Goal: Information Seeking & Learning: Learn about a topic

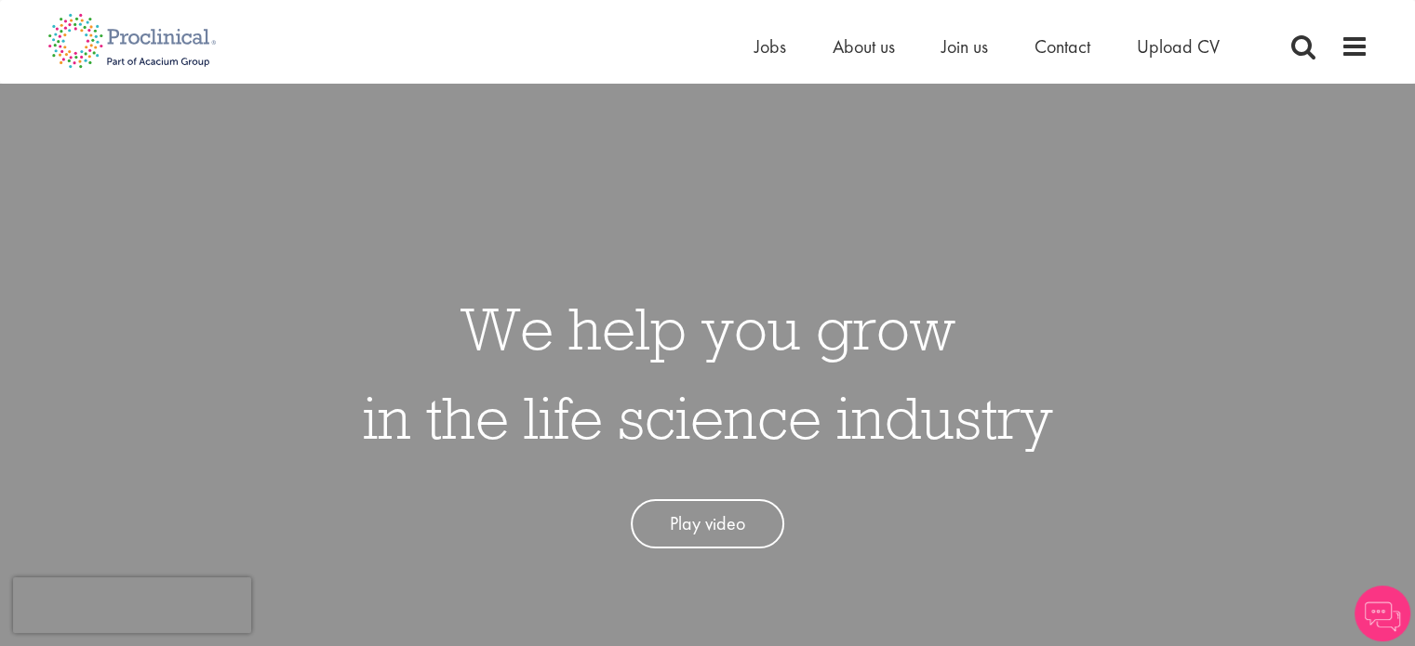
click at [1369, 44] on div "Home Jobs About us Join us Contact Upload CV" at bounding box center [707, 35] width 1349 height 70
click at [1352, 49] on span at bounding box center [1354, 47] width 28 height 28
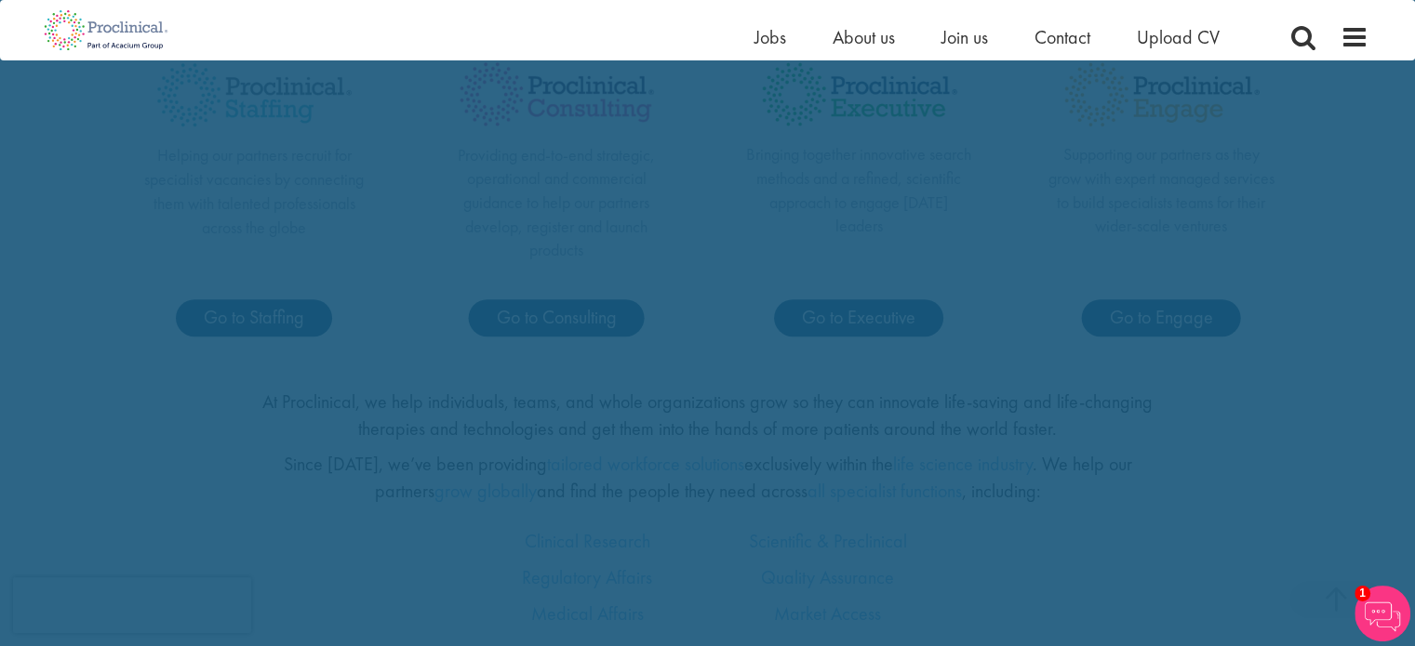
scroll to position [783, 0]
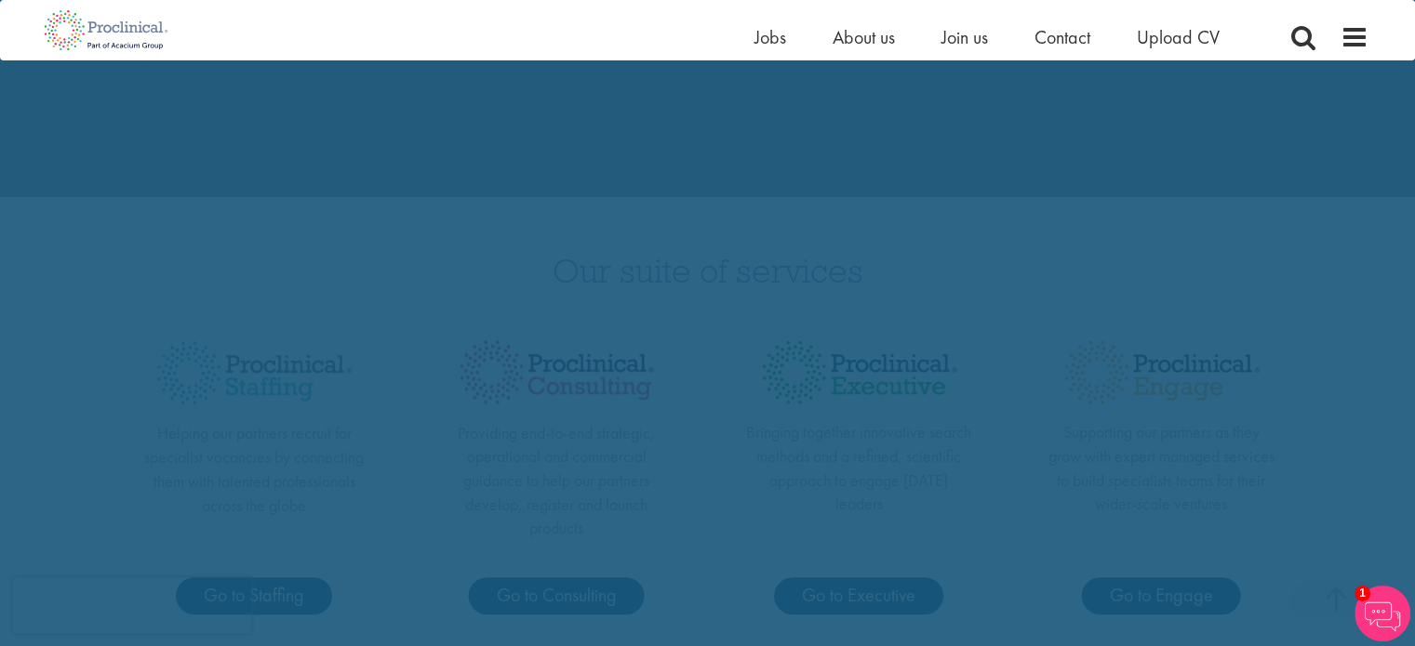
scroll to position [490, 0]
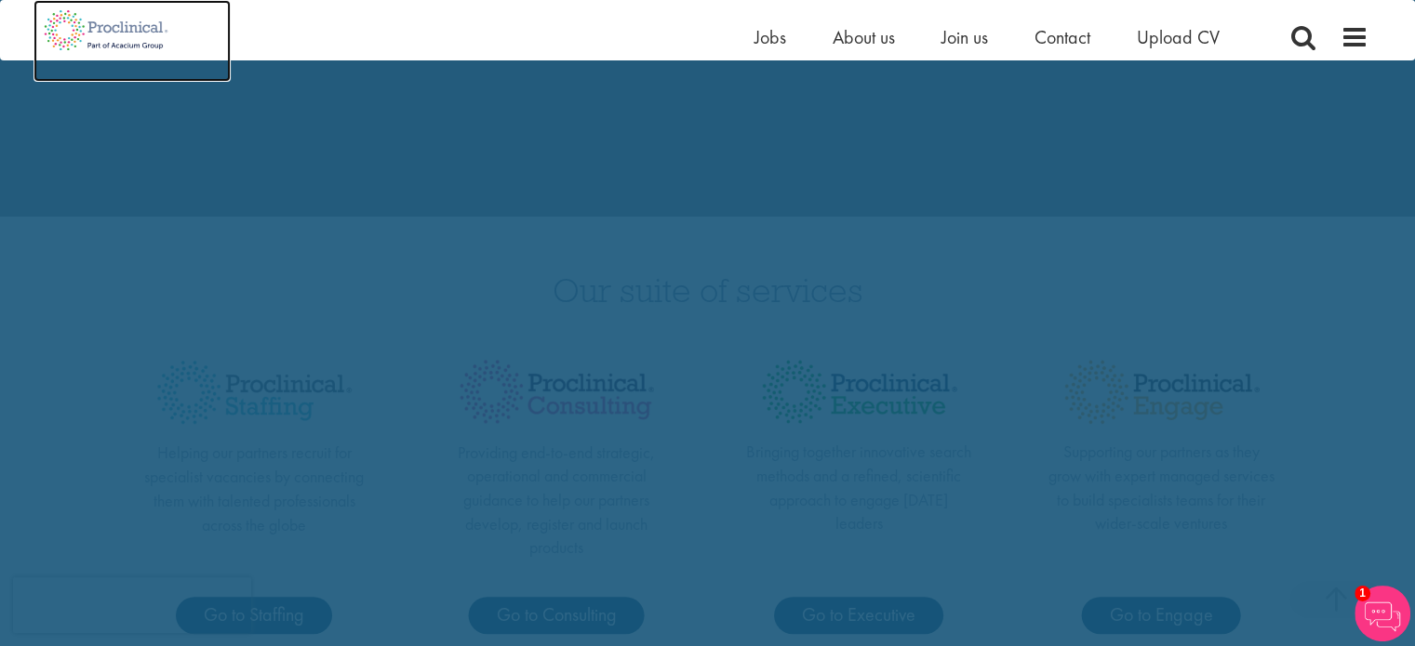
click at [134, 34] on img at bounding box center [106, 30] width 146 height 60
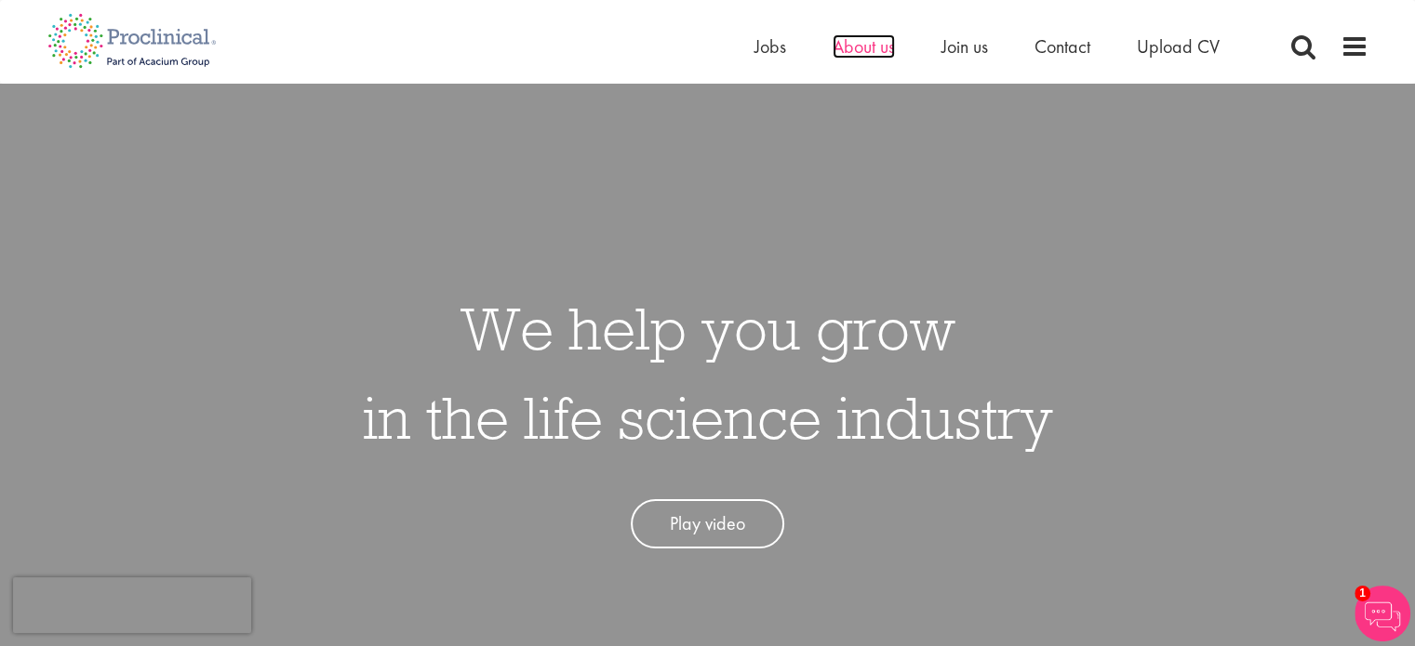
click at [878, 49] on span "About us" at bounding box center [864, 46] width 62 height 24
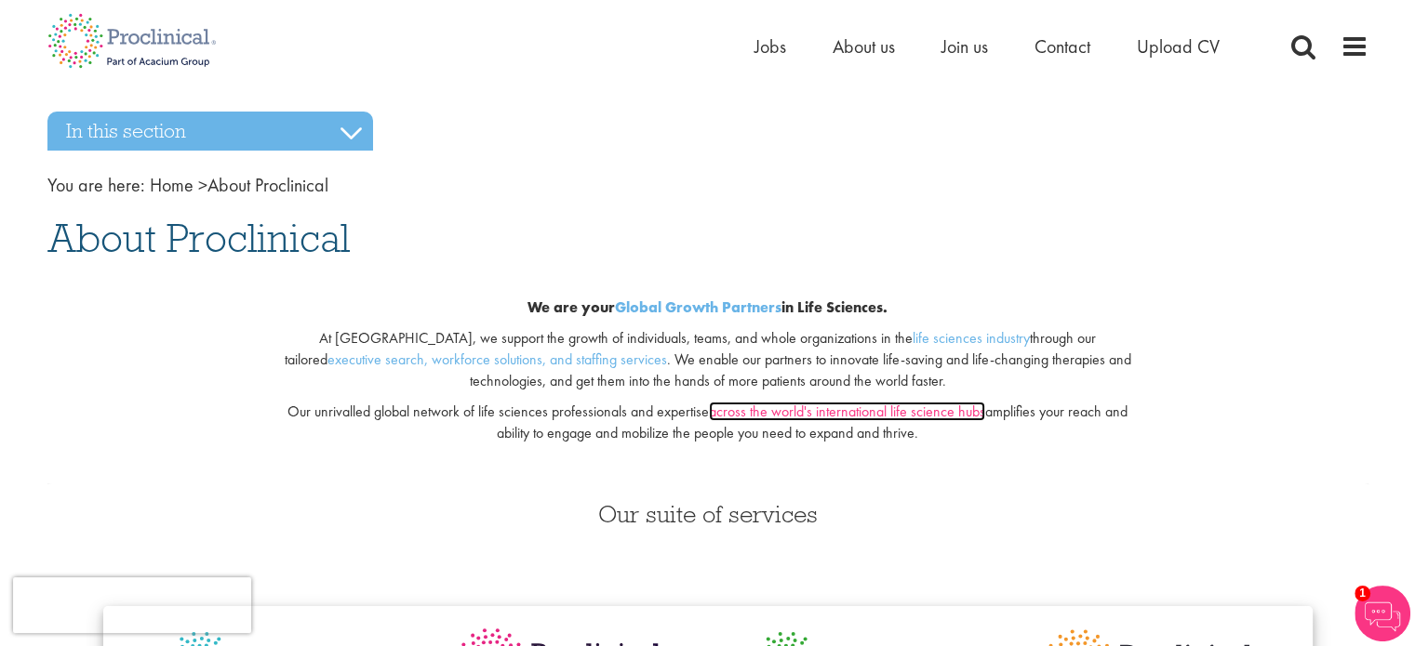
click at [908, 416] on link "across the world's international life science hubs" at bounding box center [847, 412] width 276 height 20
click at [913, 339] on link "life sciences industry" at bounding box center [971, 338] width 117 height 20
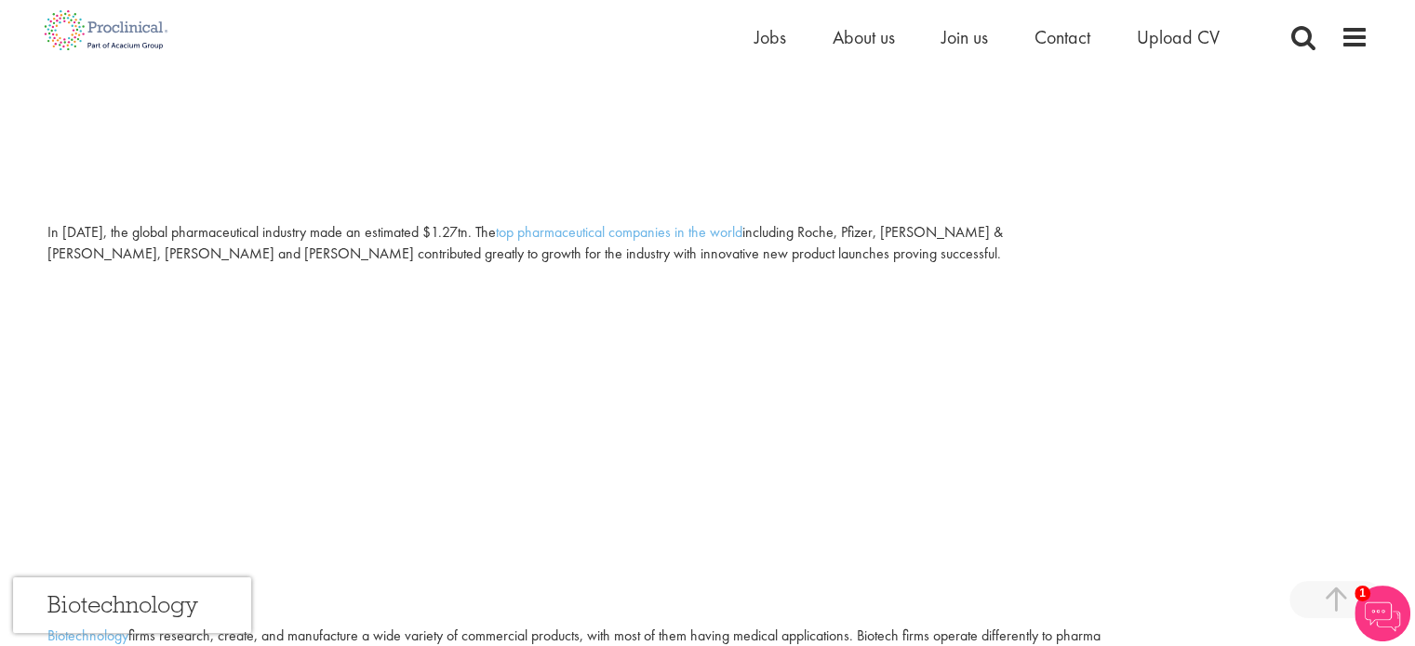
scroll to position [634, 0]
drag, startPoint x: 46, startPoint y: 231, endPoint x: 298, endPoint y: 238, distance: 252.2
click at [298, 238] on div "You are here: Home > Life sciences Life sciences What is the life sciences indu…" at bounding box center [707, 438] width 1349 height 1885
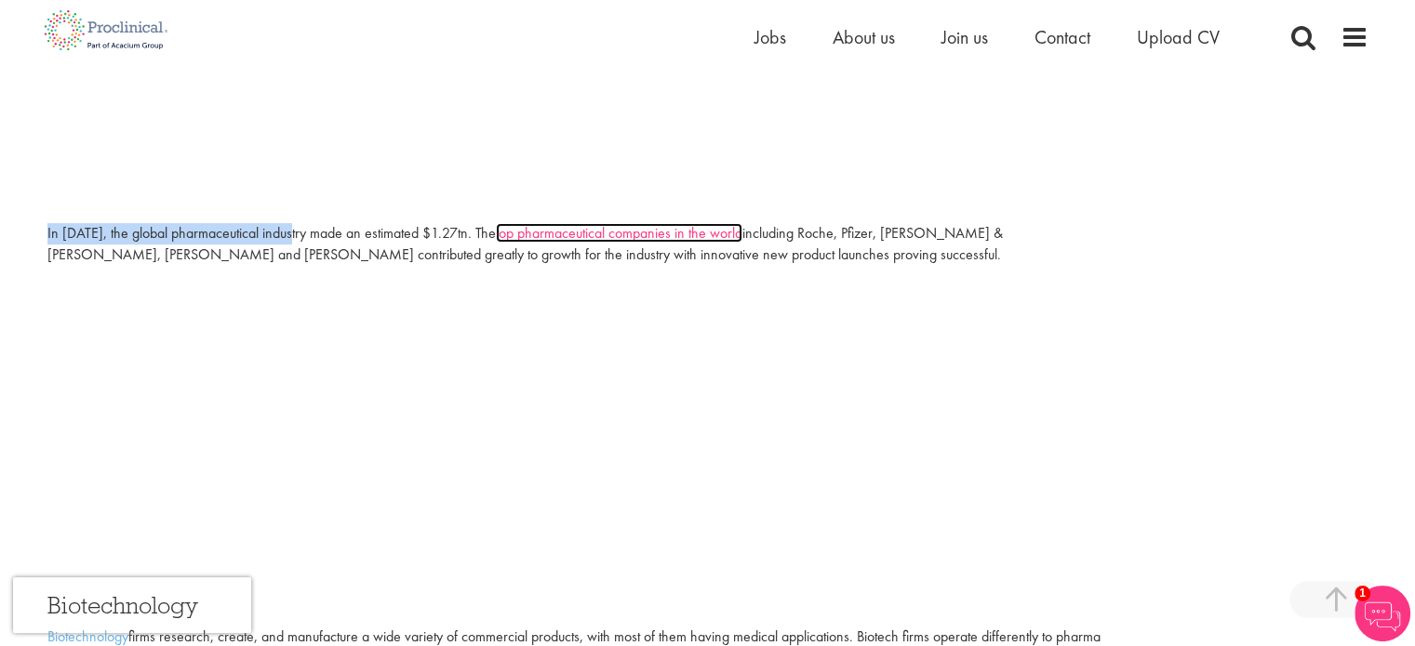
click at [676, 233] on link "top pharmaceutical companies in the world" at bounding box center [619, 233] width 247 height 20
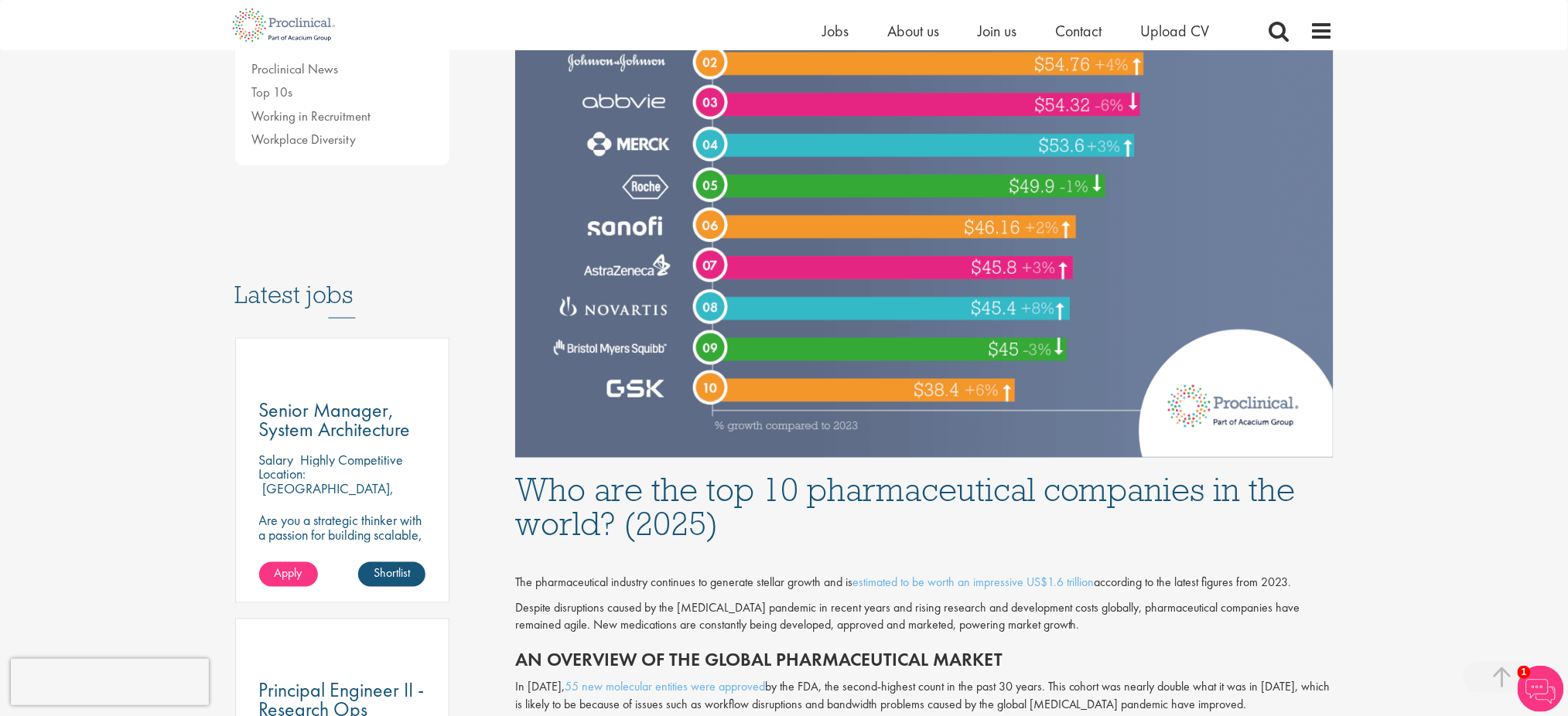
scroll to position [627, 0]
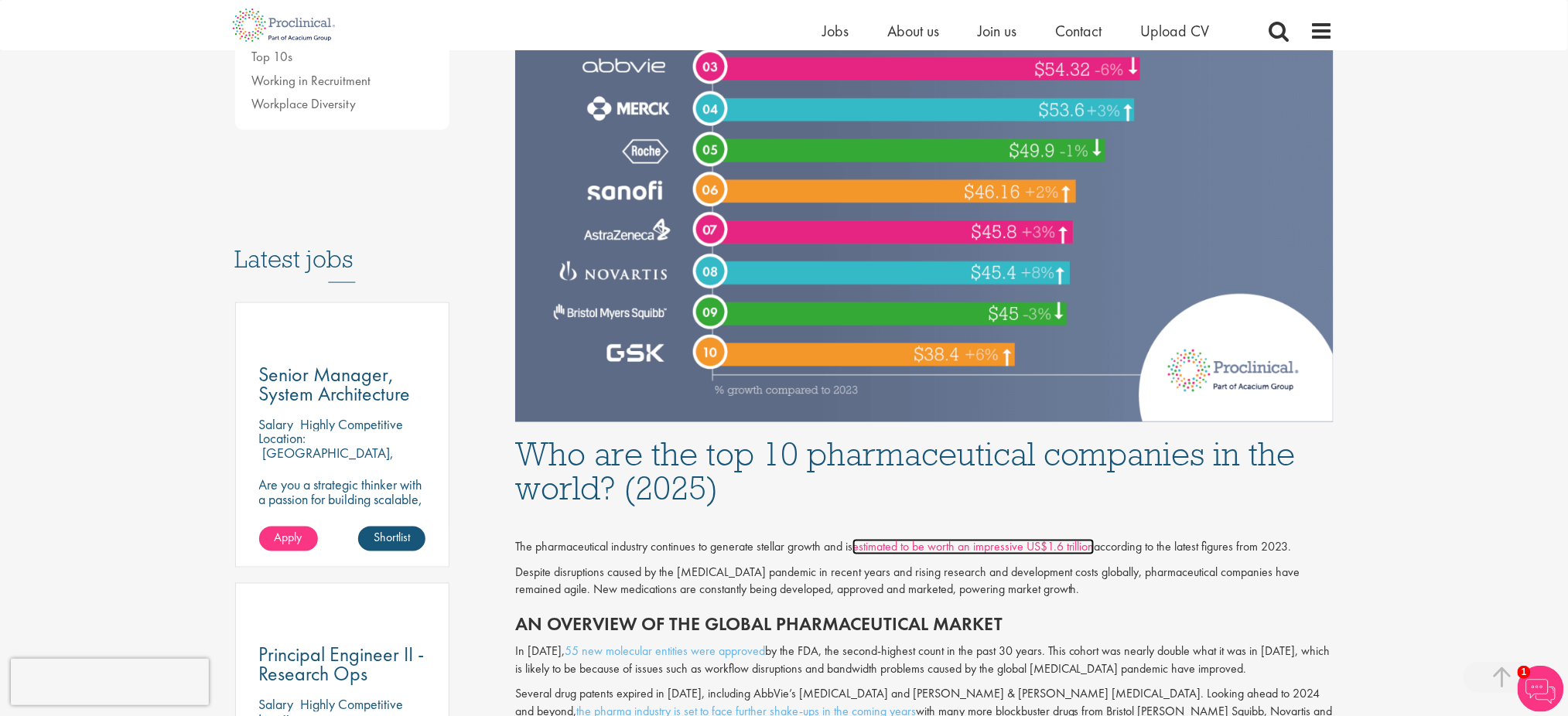
click at [1076, 537] on link "estimated to be worth an impressive US$1.6 trillion" at bounding box center [973, 547] width 242 height 17
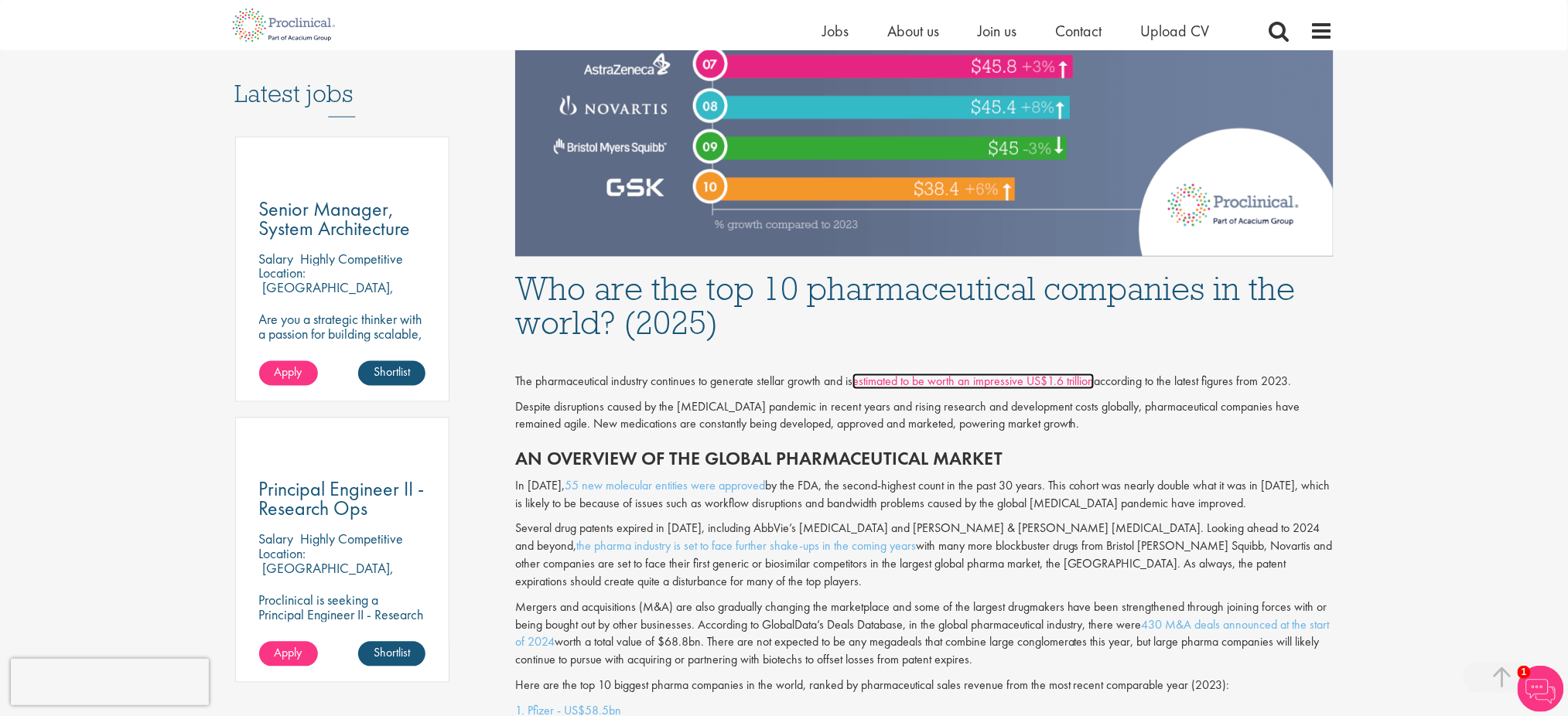
scroll to position [797, 0]
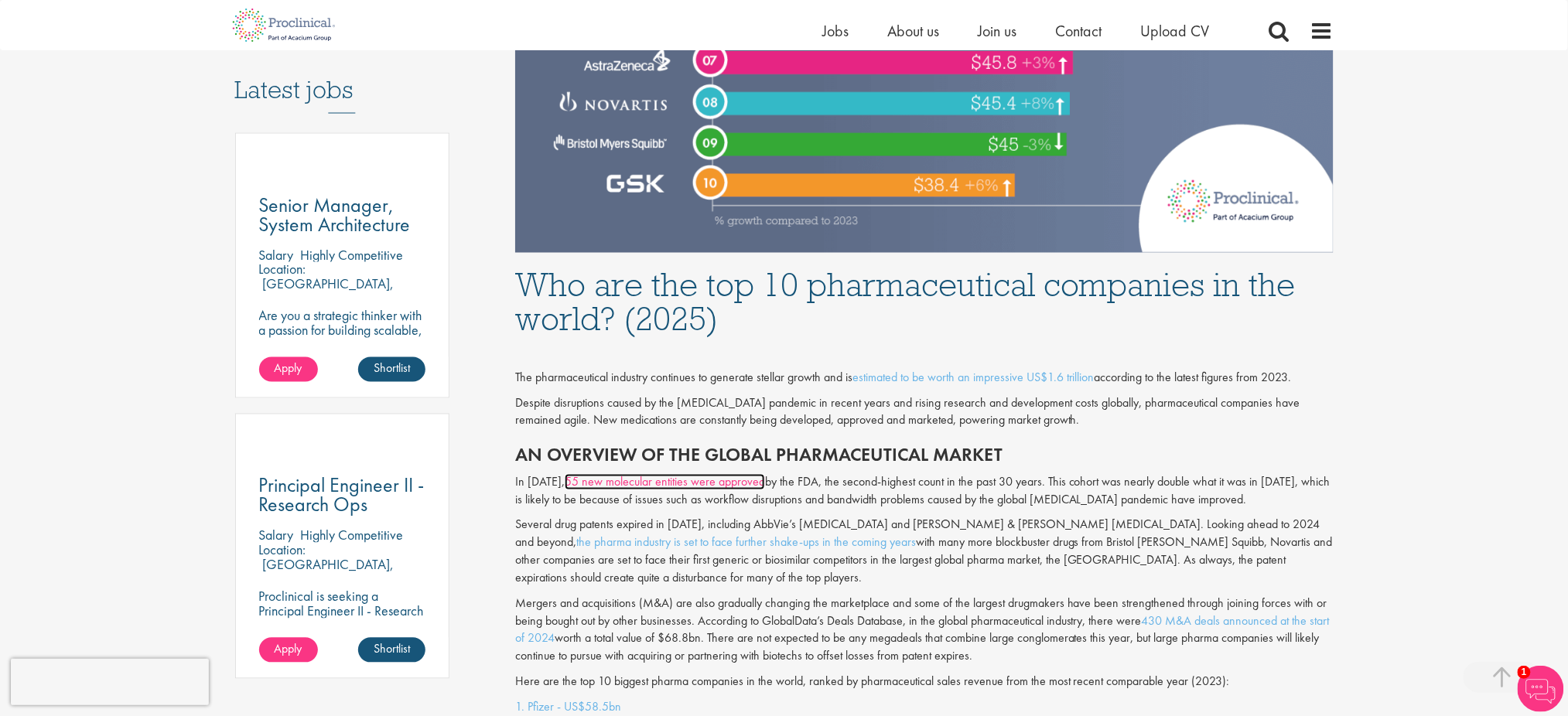
click at [658, 479] on link "55 new molecular entities were approved" at bounding box center [665, 482] width 200 height 17
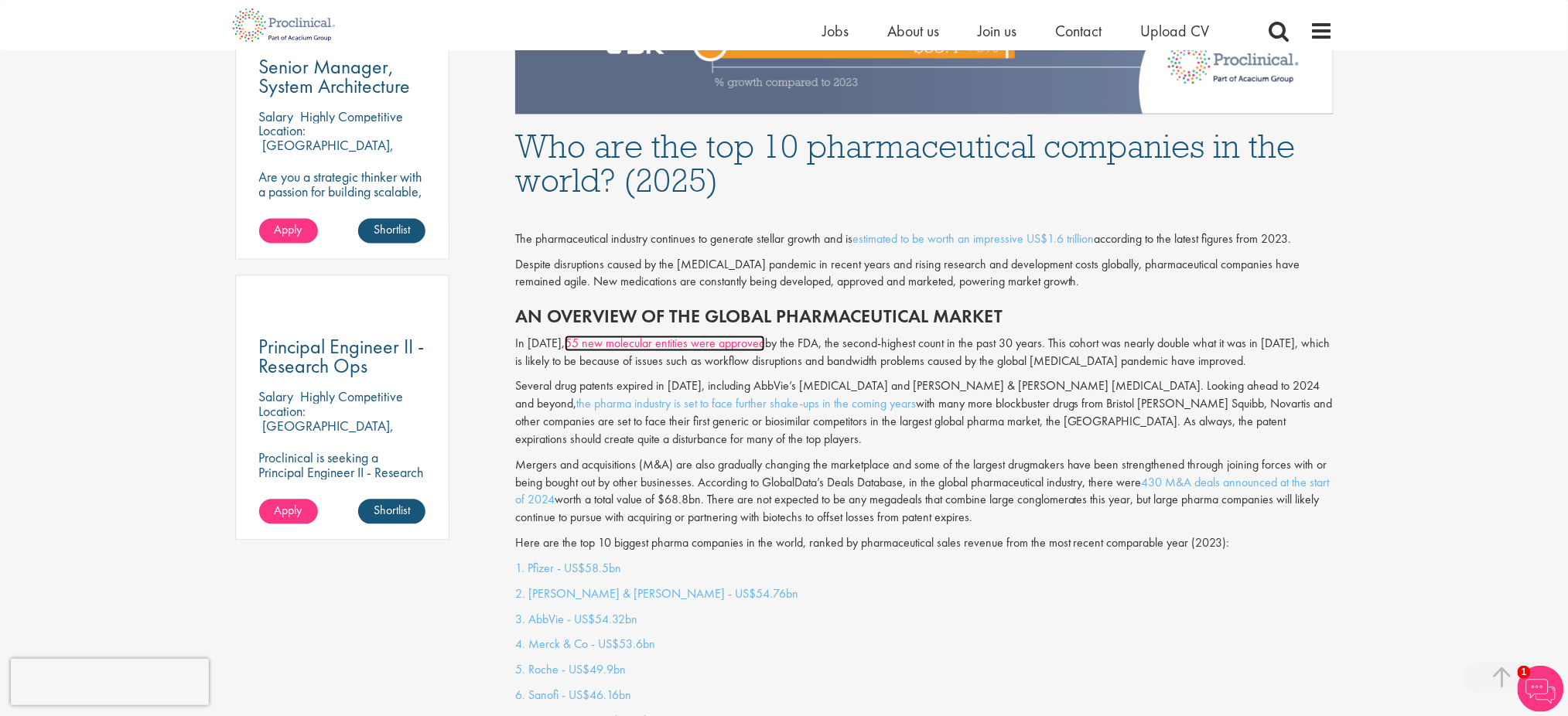
scroll to position [936, 0]
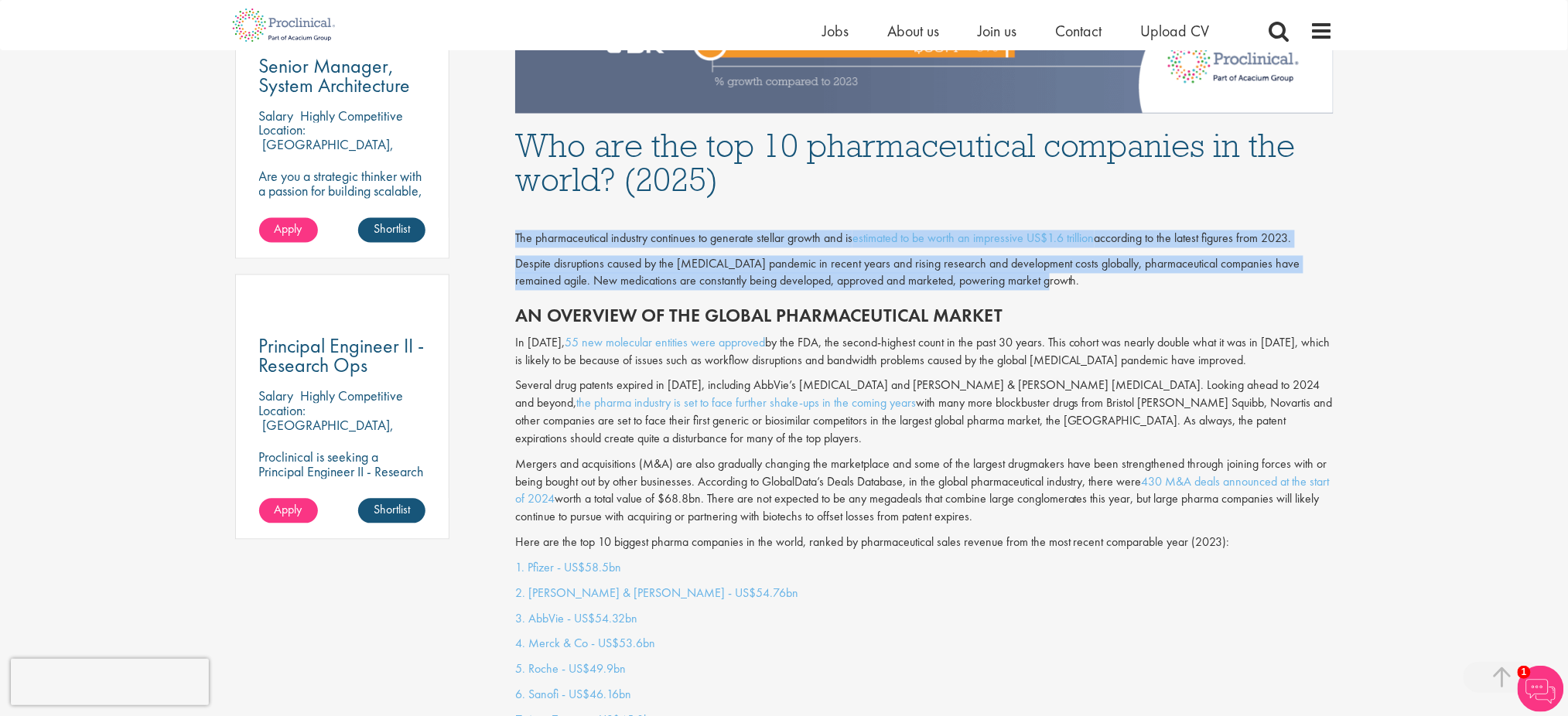
drag, startPoint x: 515, startPoint y: 236, endPoint x: 1061, endPoint y: 291, distance: 548.8
click at [1061, 291] on div "The pharmaceutical industry continues to generate stellar growth and is estimat…" at bounding box center [925, 383] width 842 height 355
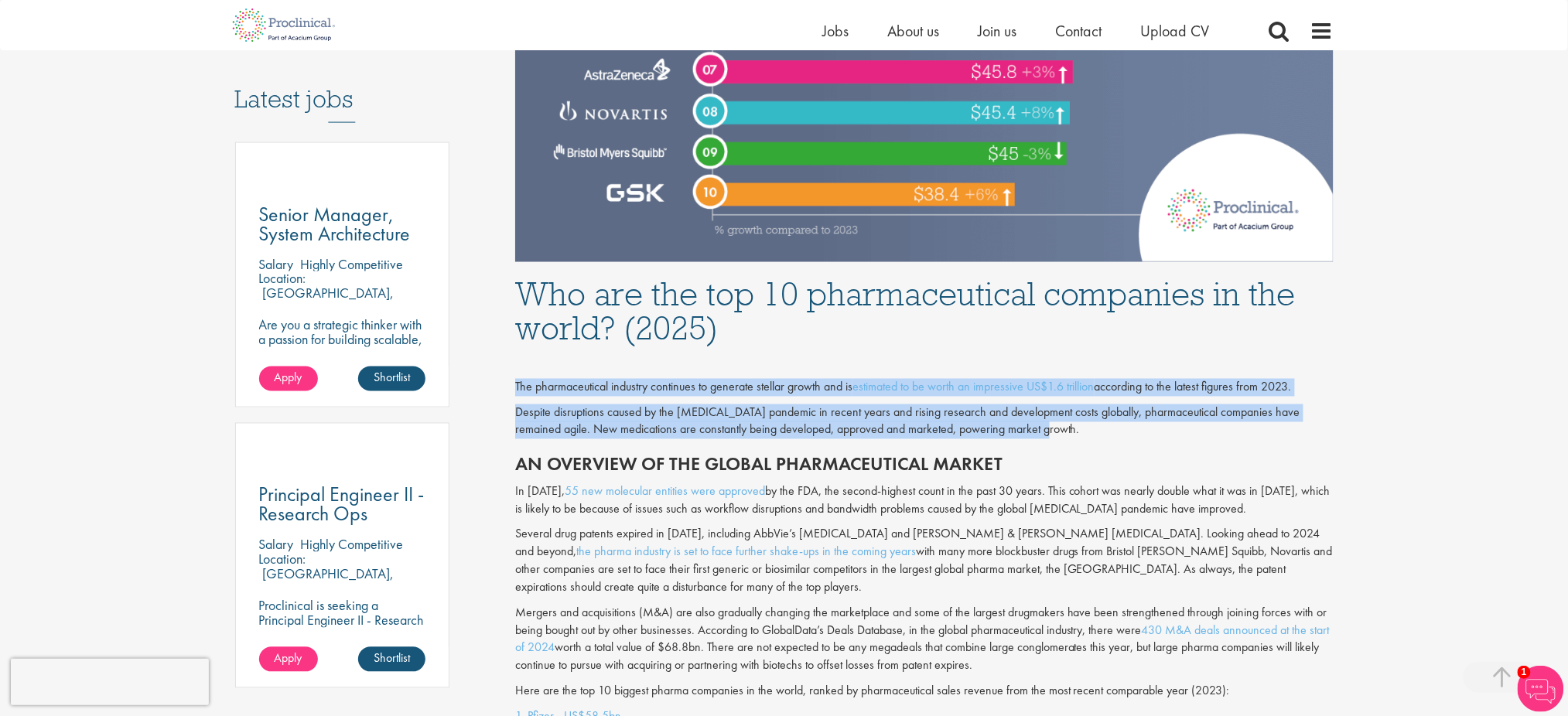
scroll to position [787, 0]
copy div "The pharmaceutical industry continues to generate stellar growth and is estimat…"
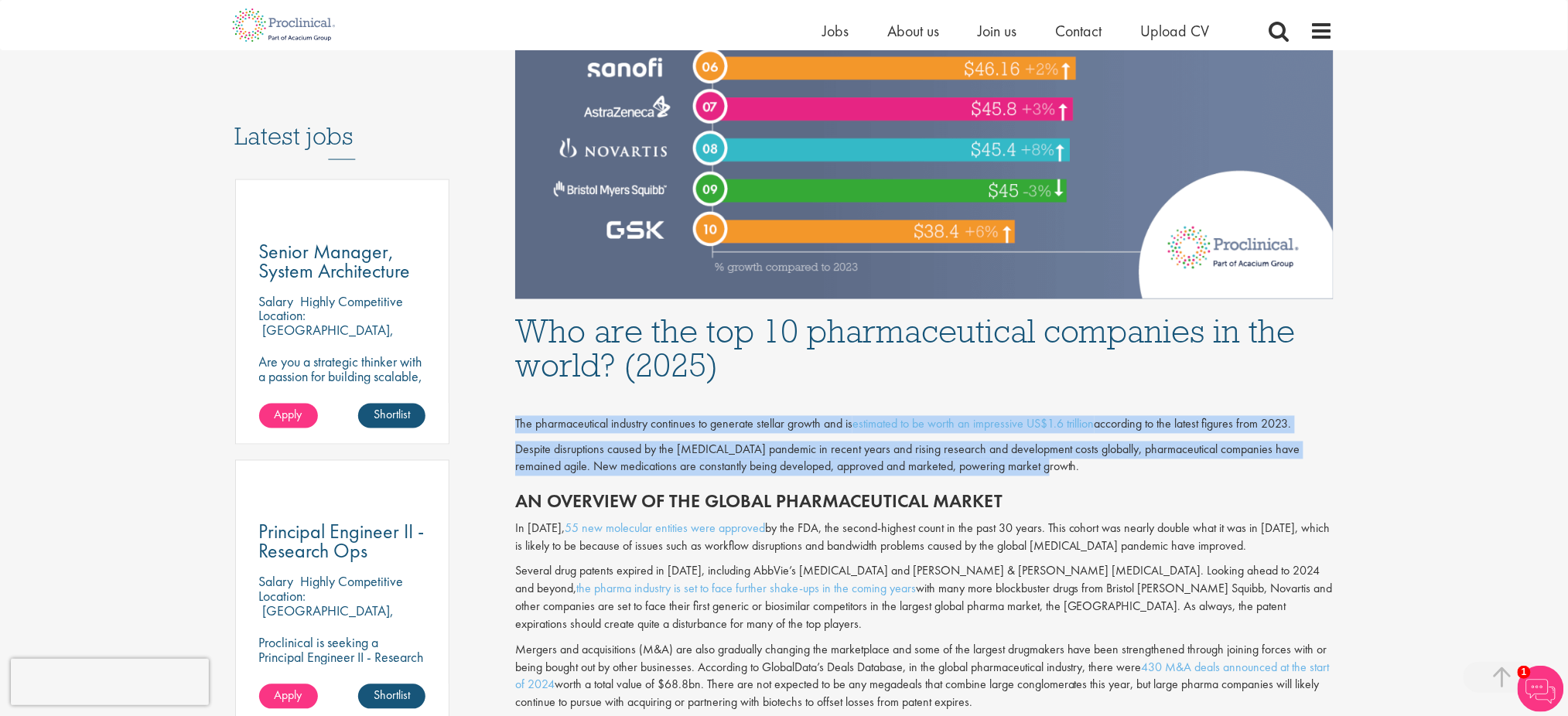
scroll to position [751, 0]
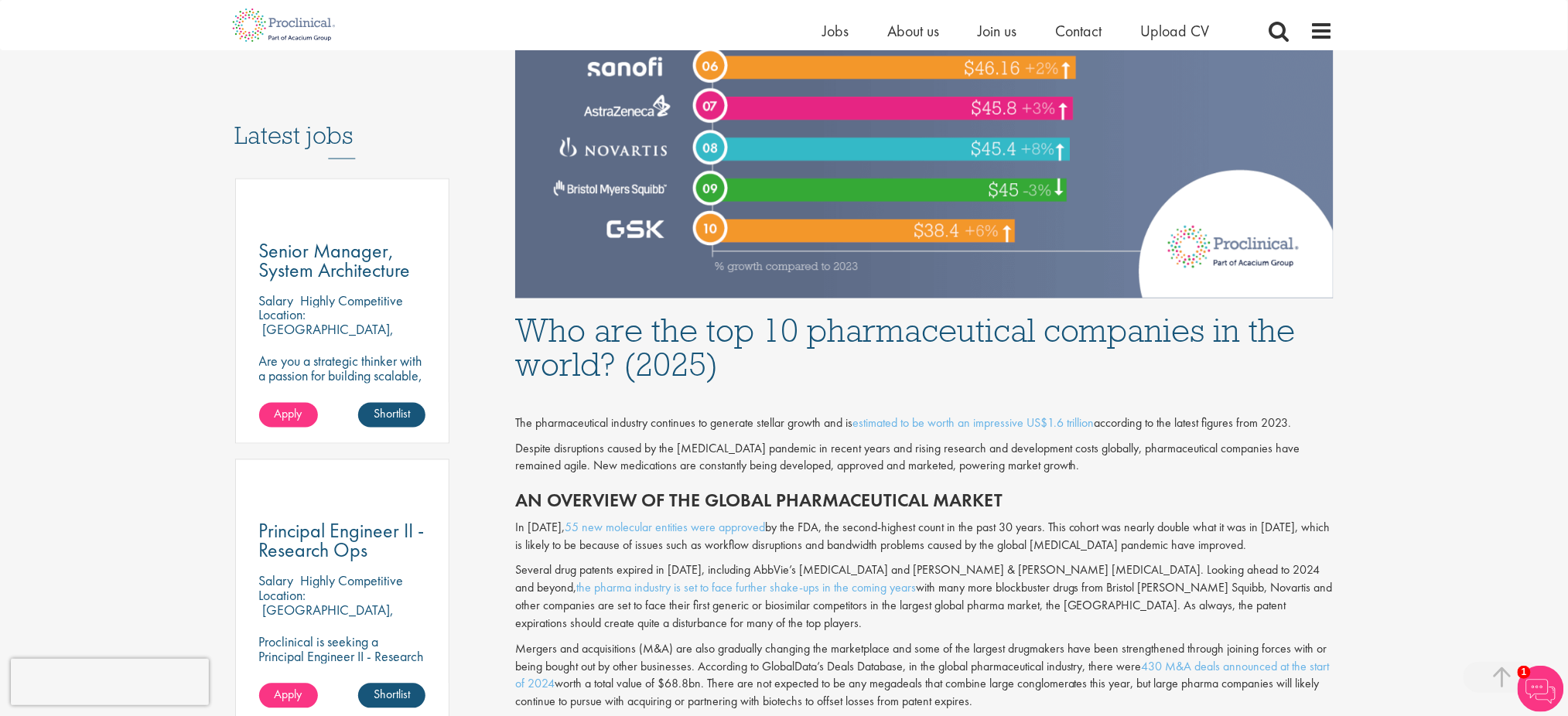
click at [1015, 299] on div "Who are the top 10 pharmaceutical companies in the world? (2025)" at bounding box center [925, 344] width 842 height 91
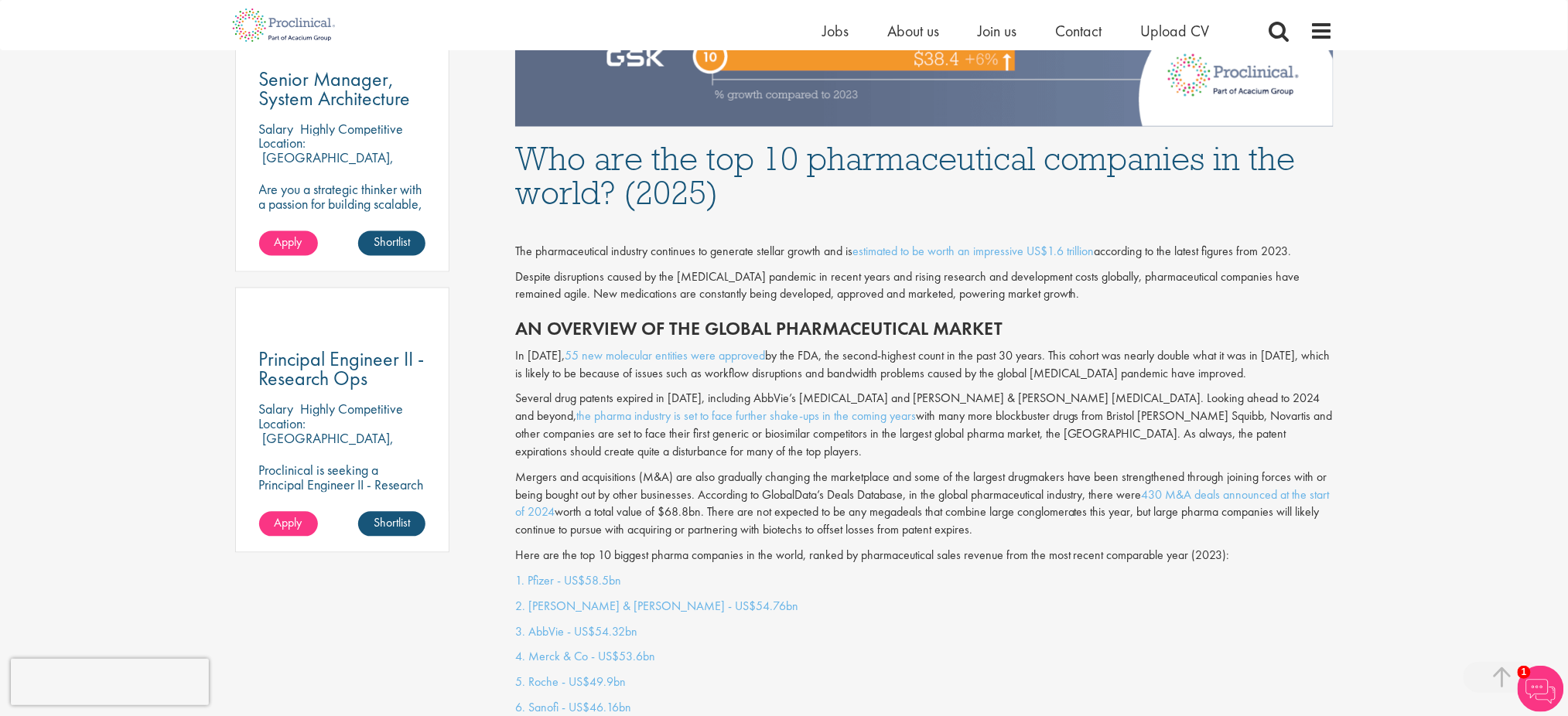
scroll to position [924, 0]
drag, startPoint x: 806, startPoint y: 536, endPoint x: 1240, endPoint y: 527, distance: 434.1
click at [1176, 527] on div "The pharmaceutical industry continues to generate stellar growth and is estimat…" at bounding box center [925, 394] width 842 height 355
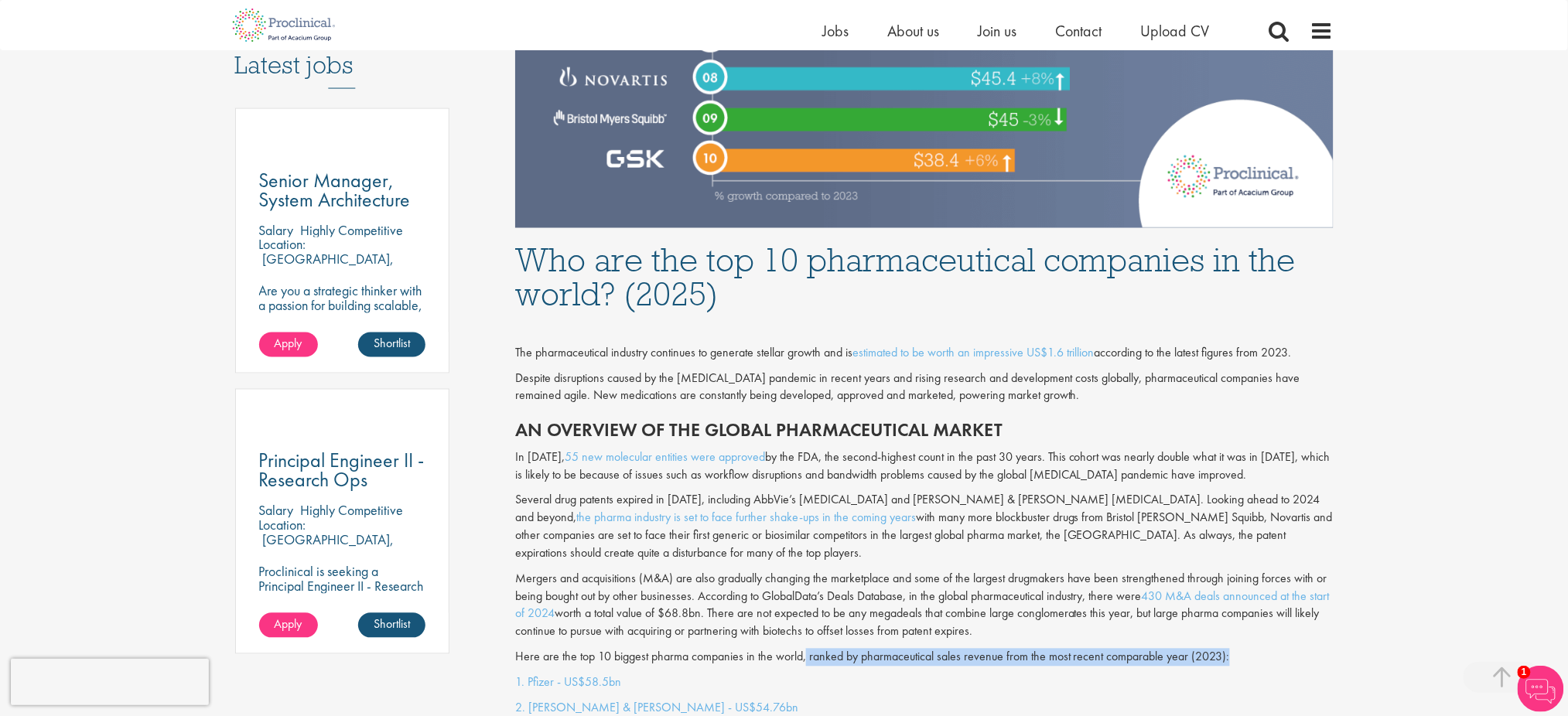
scroll to position [821, 0]
copy p "ranked by pharmaceutical sales revenue from the most recent comparable year (20…"
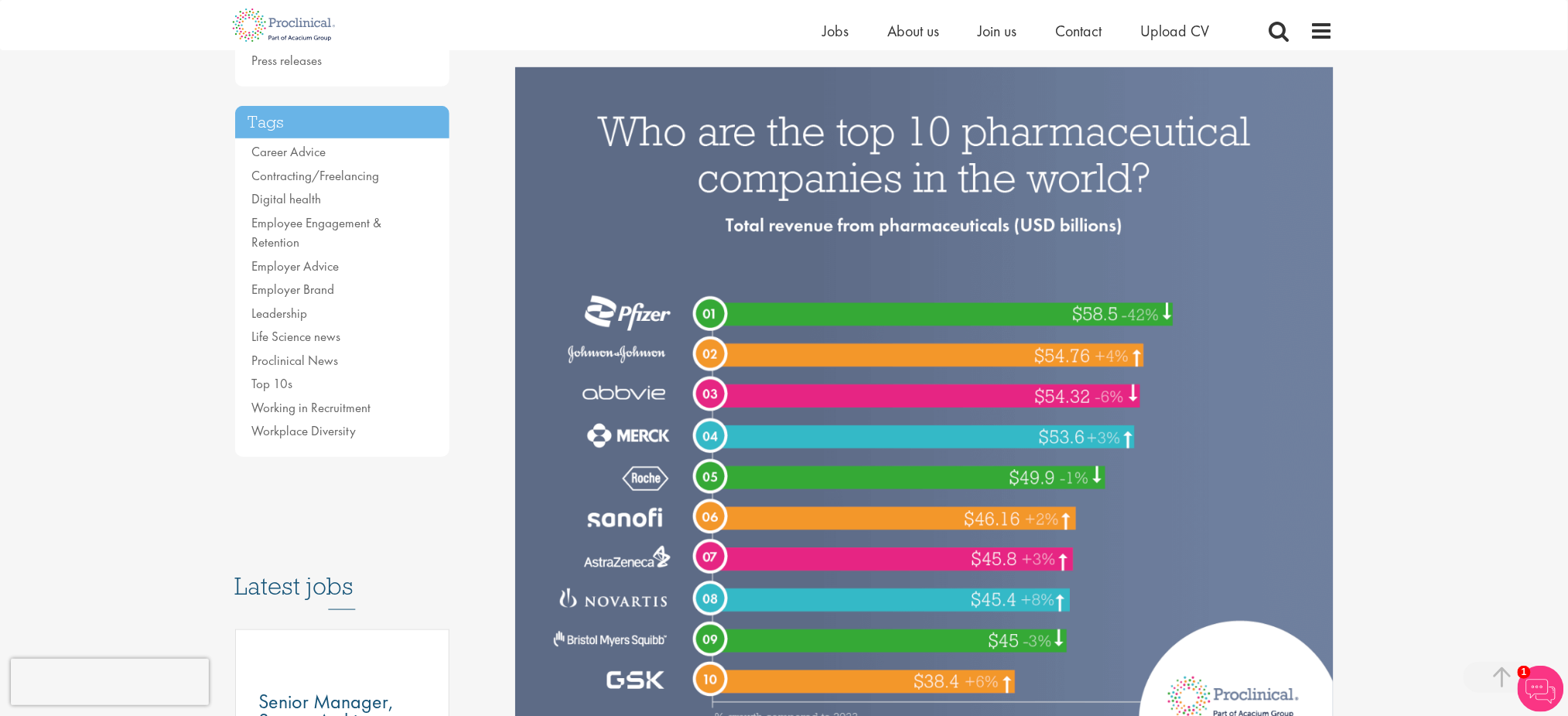
scroll to position [0, 0]
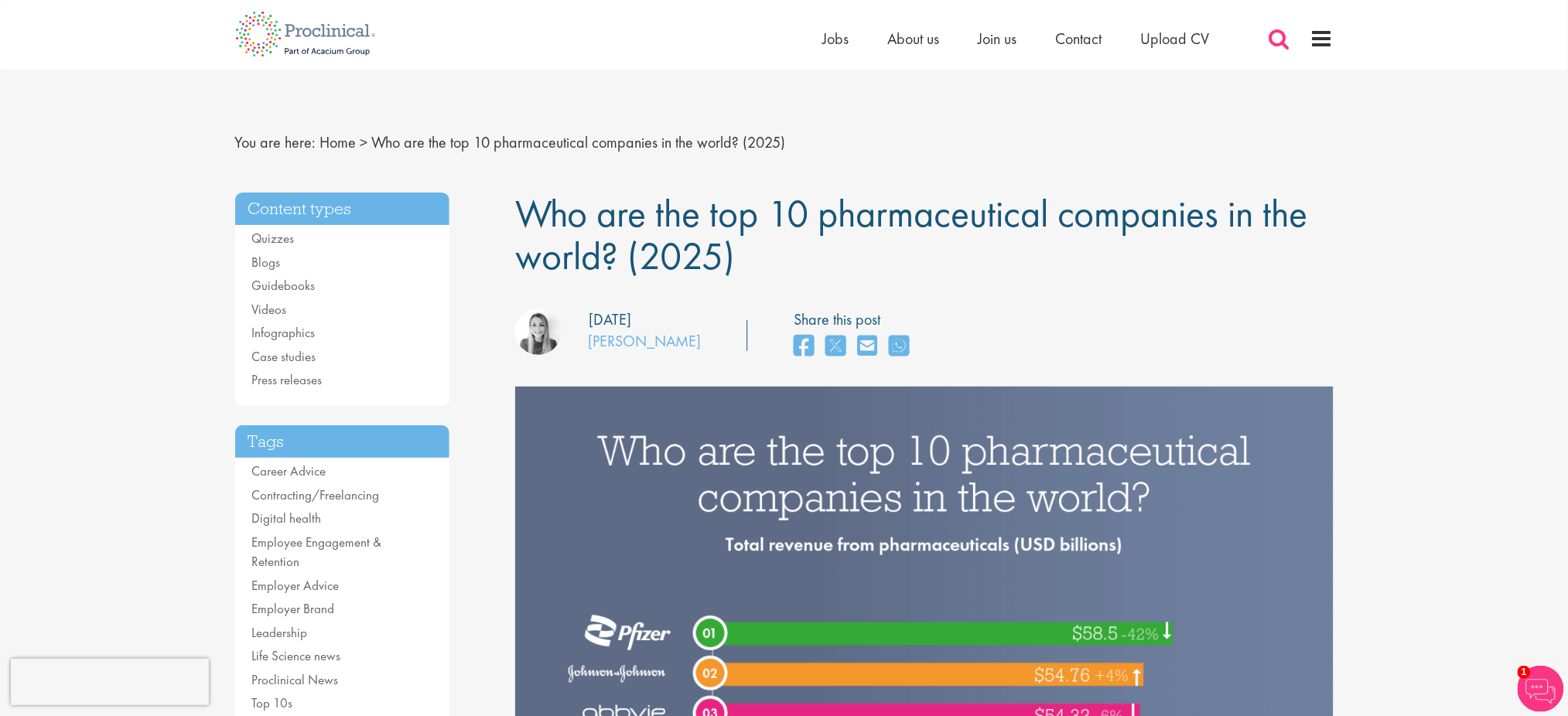
click at [1176, 36] on span at bounding box center [1280, 39] width 23 height 23
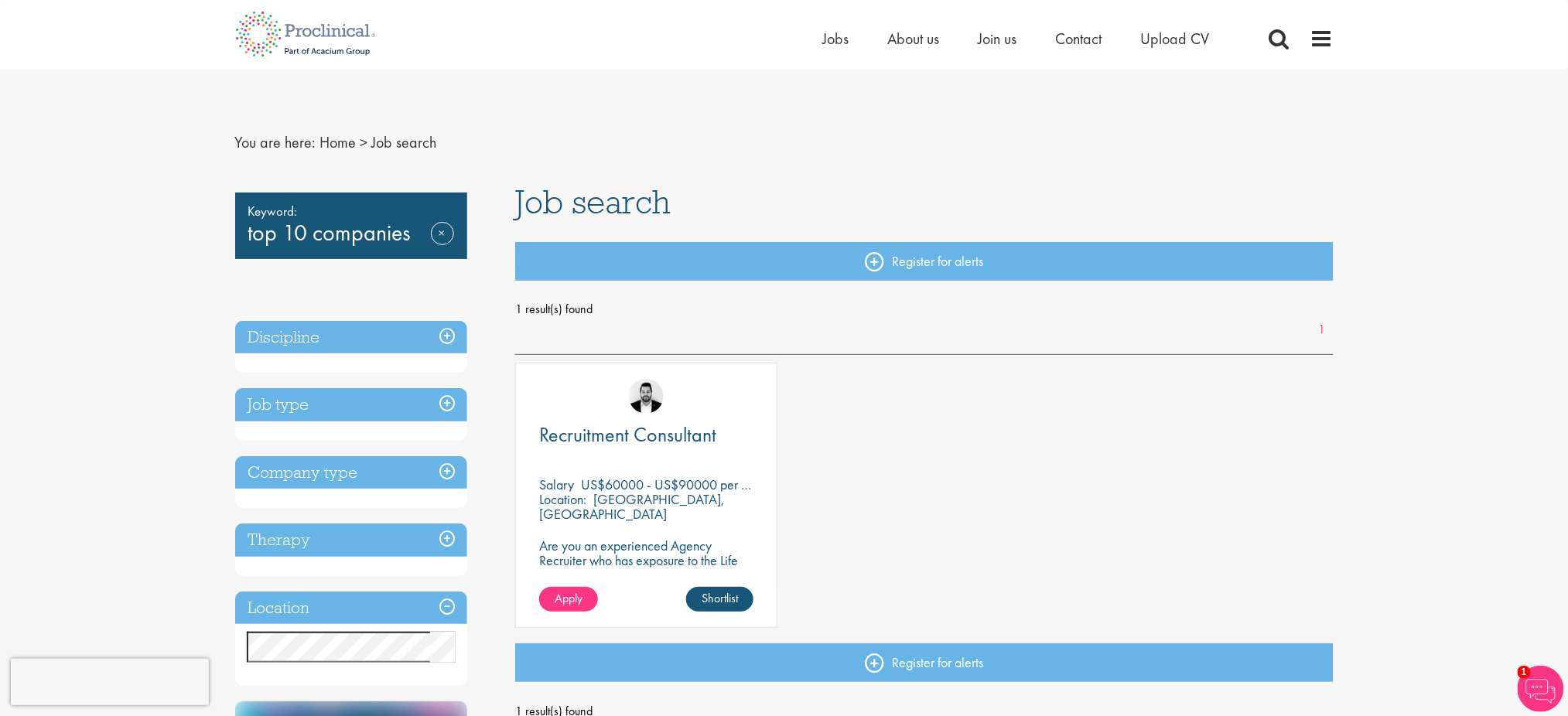
click at [1267, 41] on div "Home Jobs About us Join us Contact Upload CV" at bounding box center [1079, 42] width 511 height 31
click at [1280, 42] on span at bounding box center [1280, 39] width 23 height 23
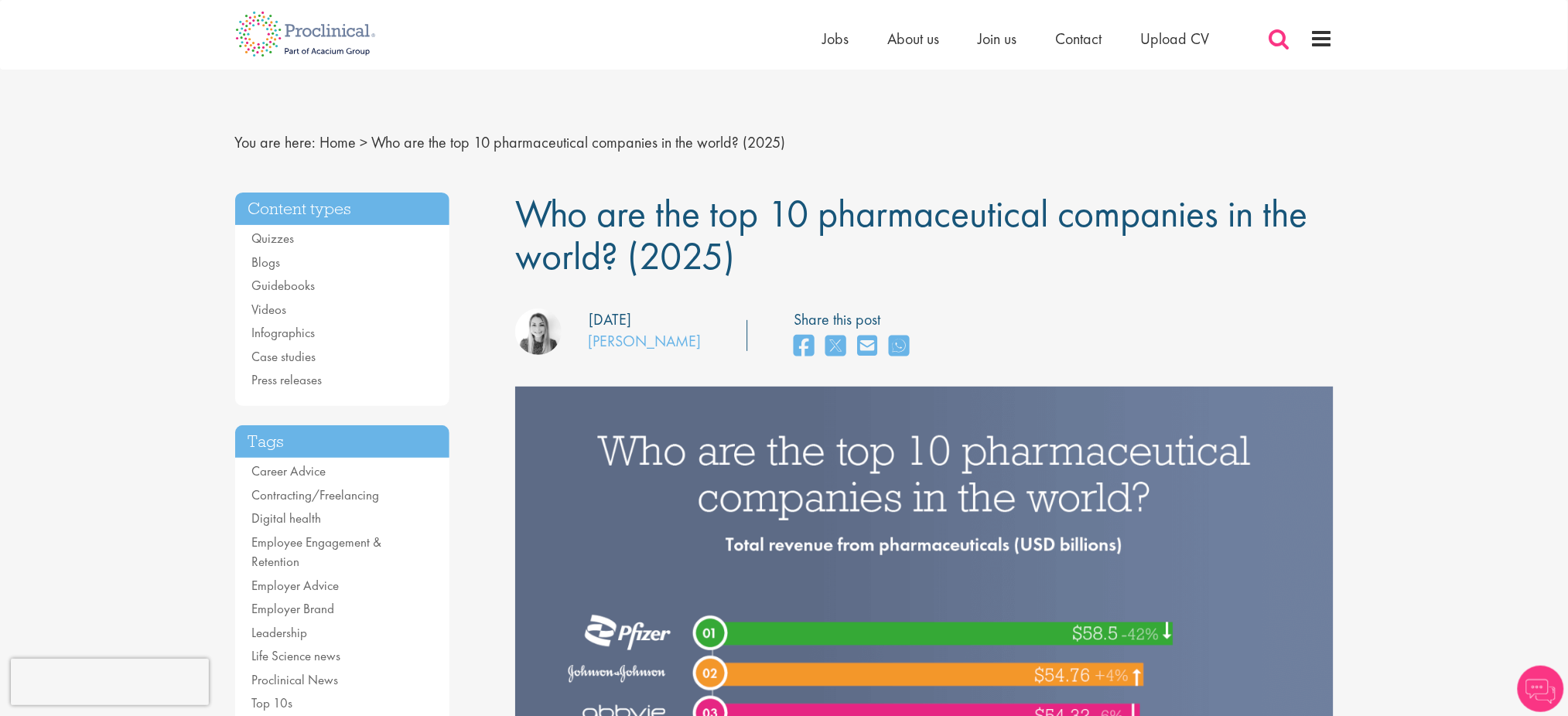
click at [1278, 42] on span at bounding box center [1280, 39] width 23 height 23
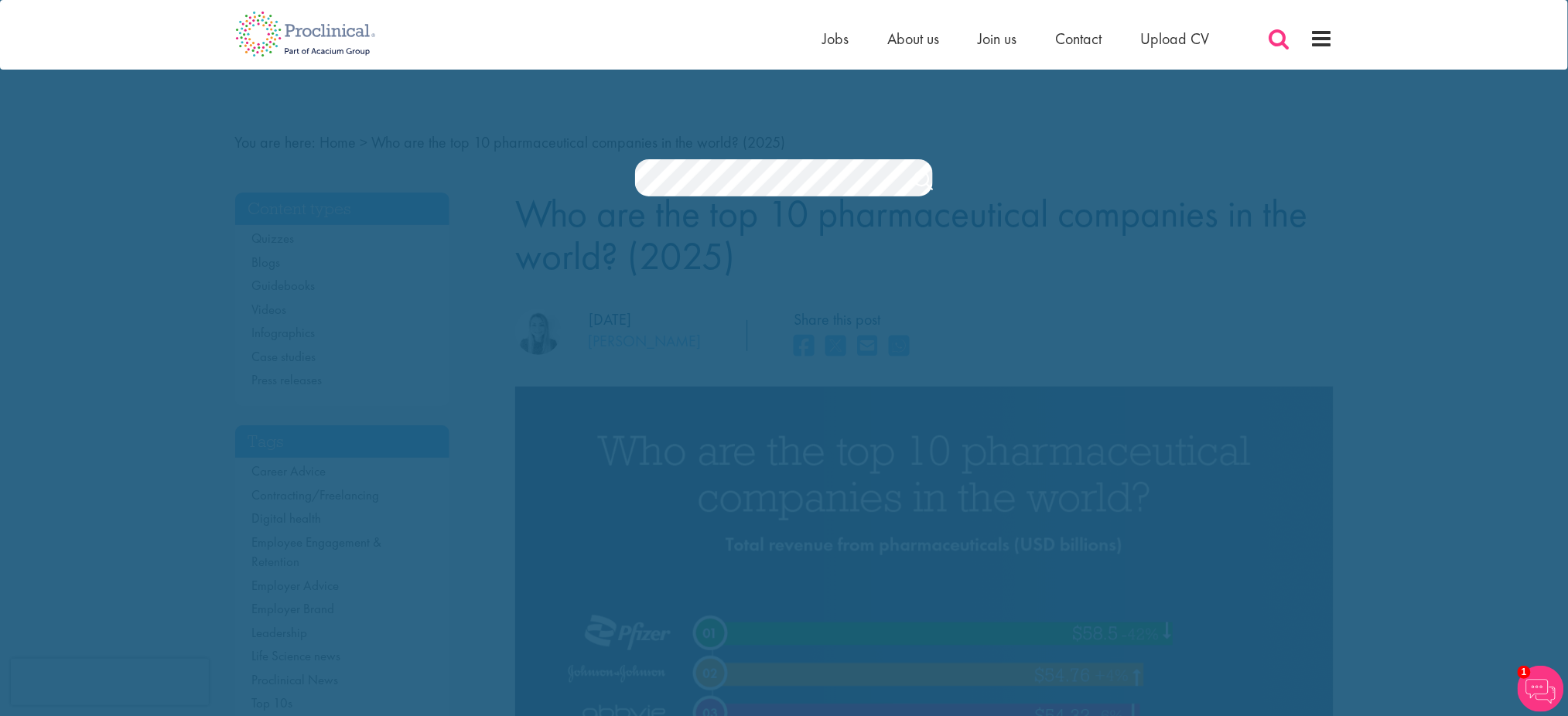
click at [1284, 40] on span at bounding box center [1280, 39] width 23 height 23
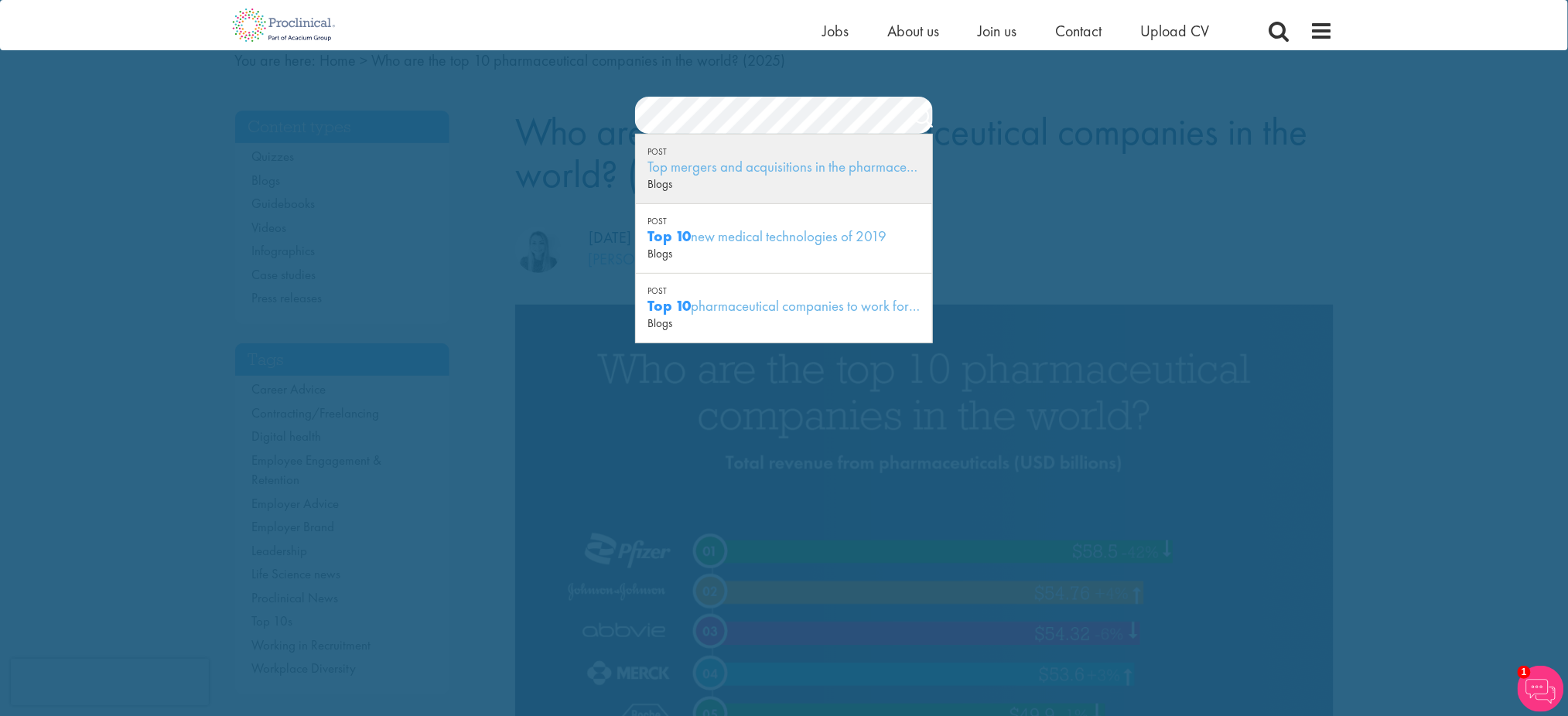
scroll to position [121, 0]
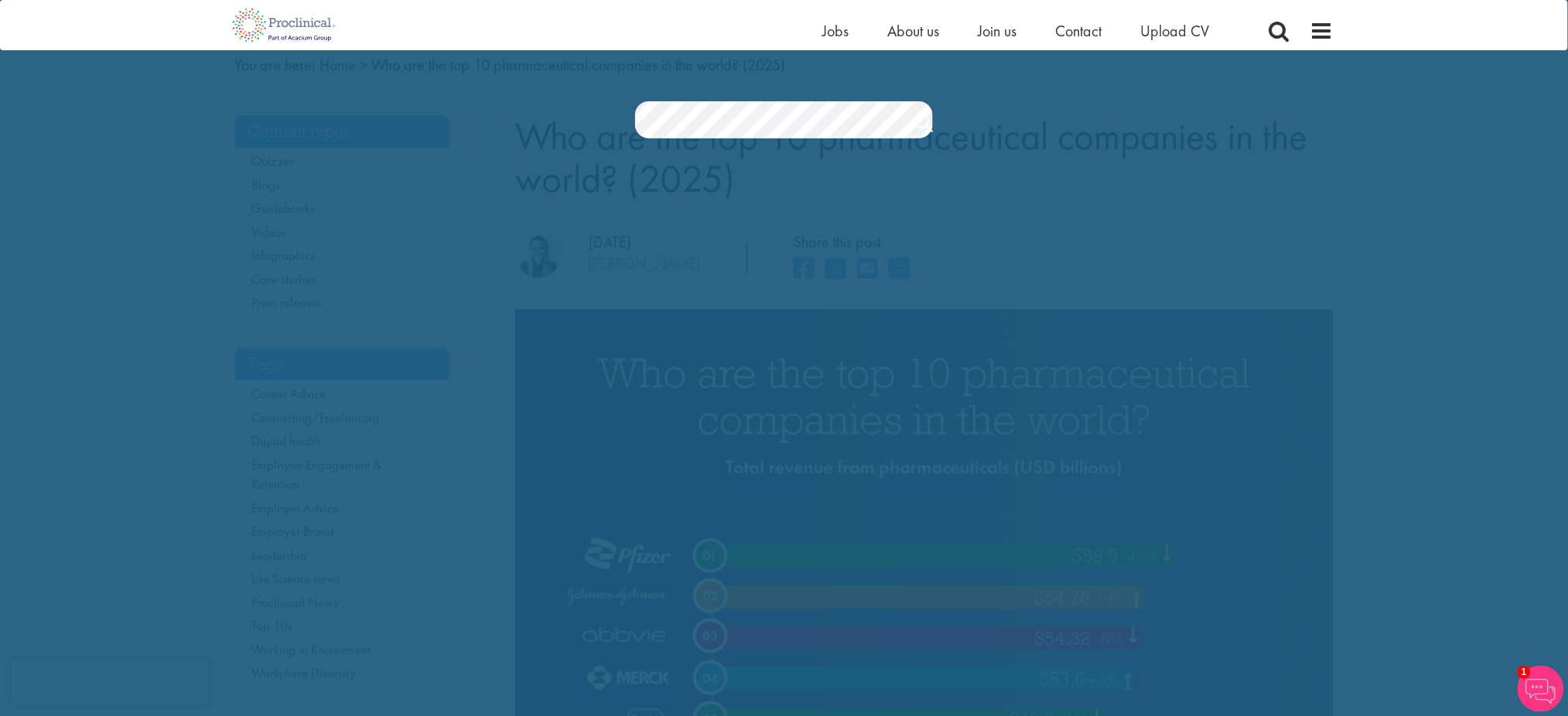
scroll to position [0, 0]
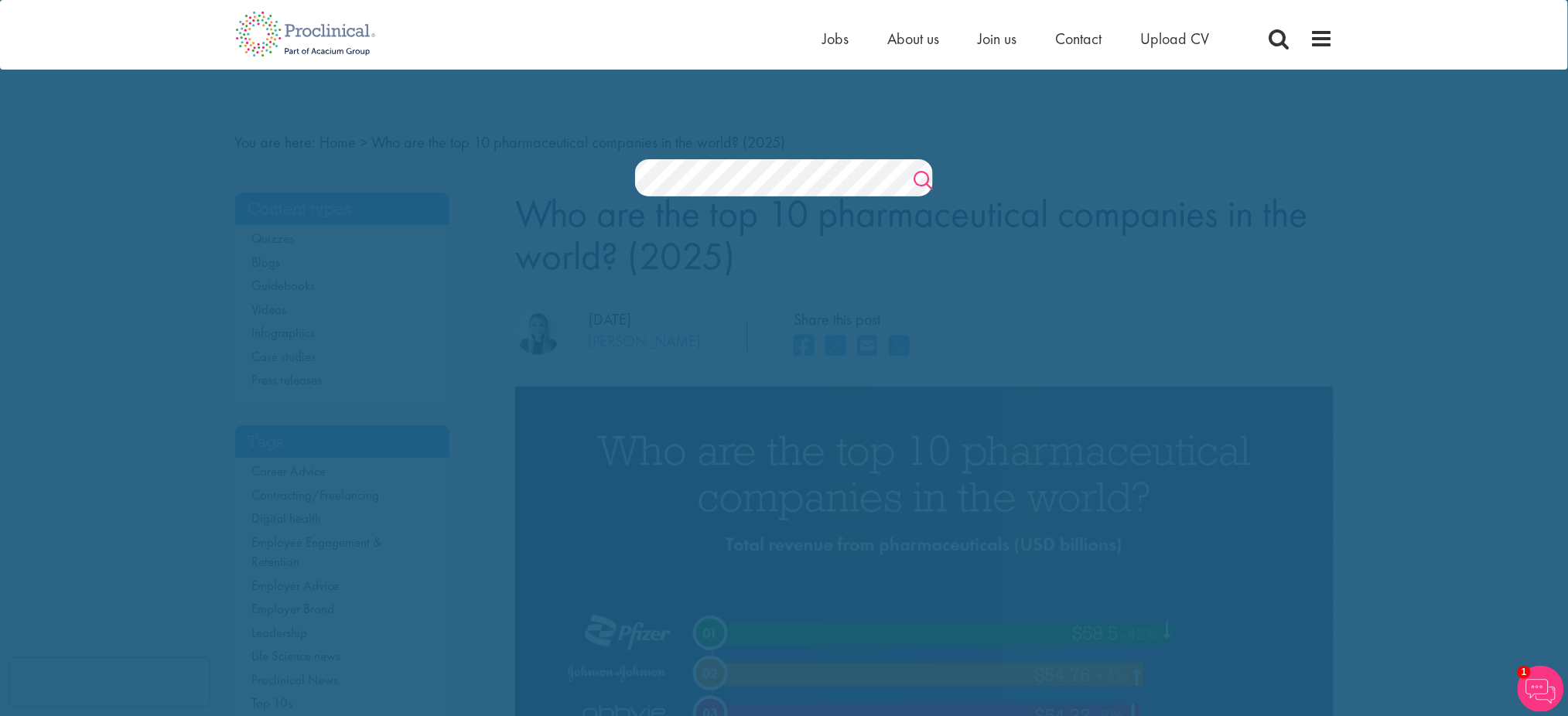
click at [920, 176] on link "Search" at bounding box center [923, 182] width 19 height 31
